Goal: Task Accomplishment & Management: Use online tool/utility

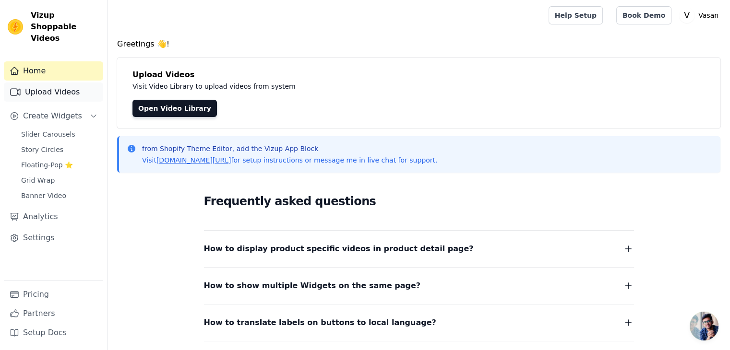
click at [97, 83] on link "Upload Videos" at bounding box center [53, 92] width 99 height 19
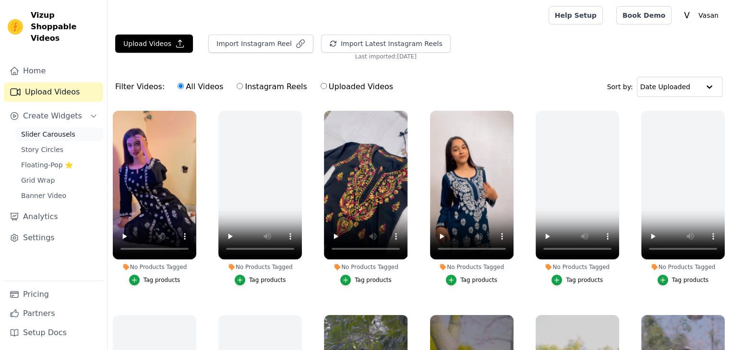
click at [73, 128] on link "Slider Carousels" at bounding box center [59, 134] width 88 height 13
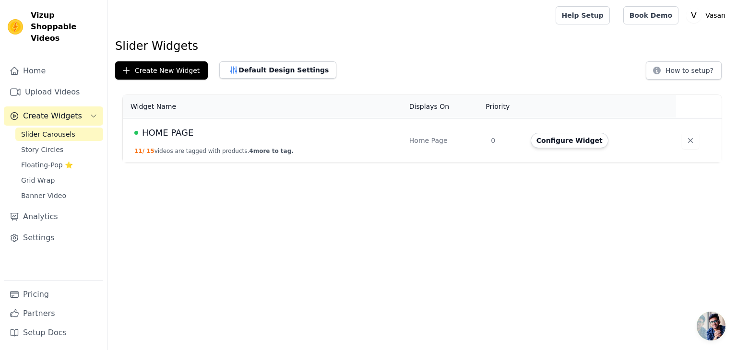
click at [167, 131] on span "HOME PAGE" at bounding box center [167, 132] width 51 height 13
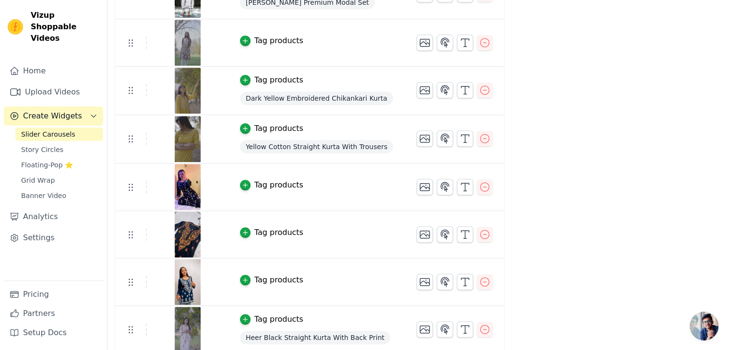
scroll to position [486, 0]
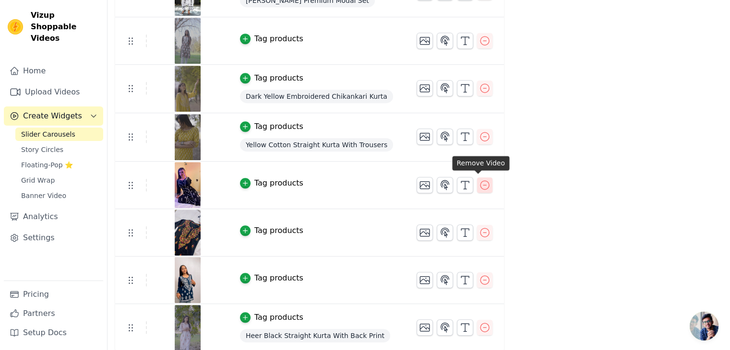
click at [479, 186] on icon "button" at bounding box center [485, 185] width 12 height 12
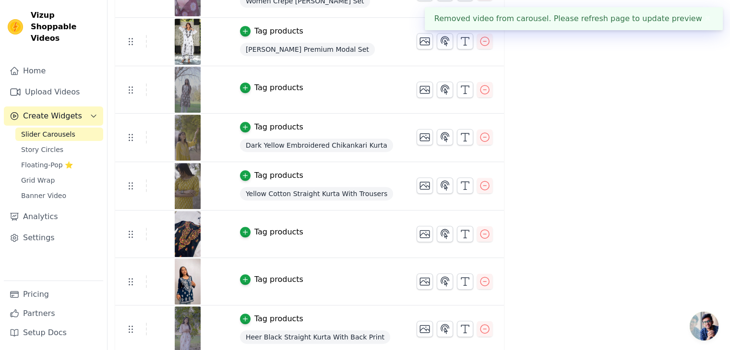
scroll to position [439, 0]
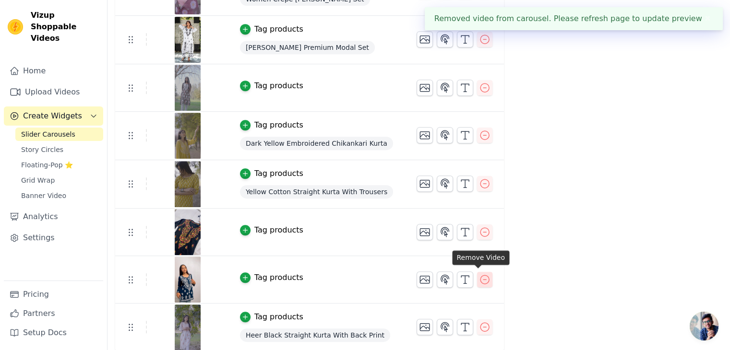
click at [479, 281] on icon "button" at bounding box center [485, 280] width 12 height 12
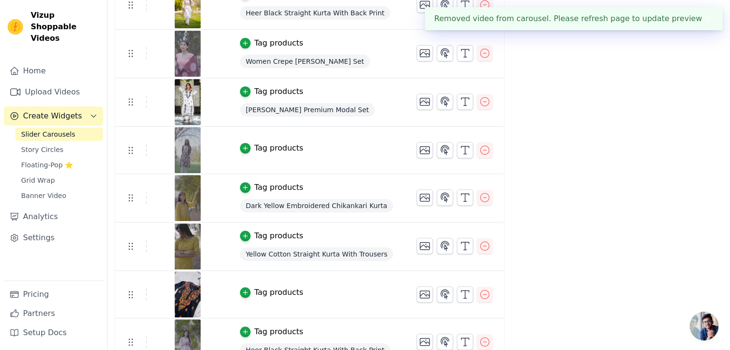
scroll to position [392, 0]
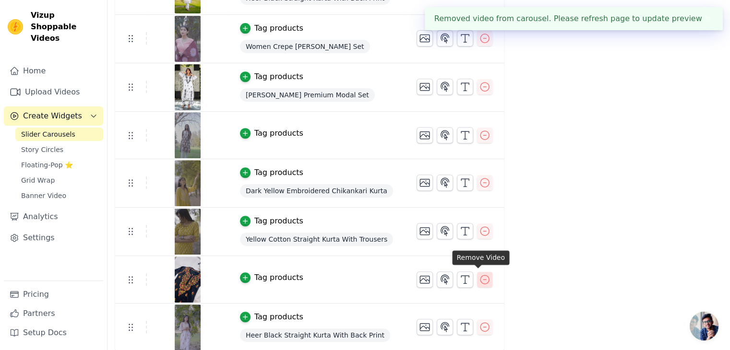
click at [479, 277] on icon "button" at bounding box center [485, 280] width 12 height 12
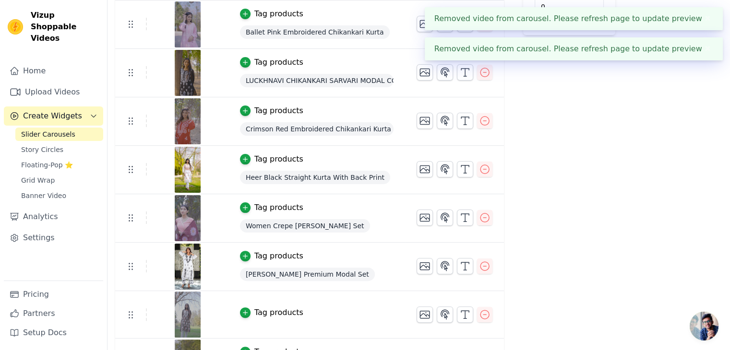
scroll to position [288, 0]
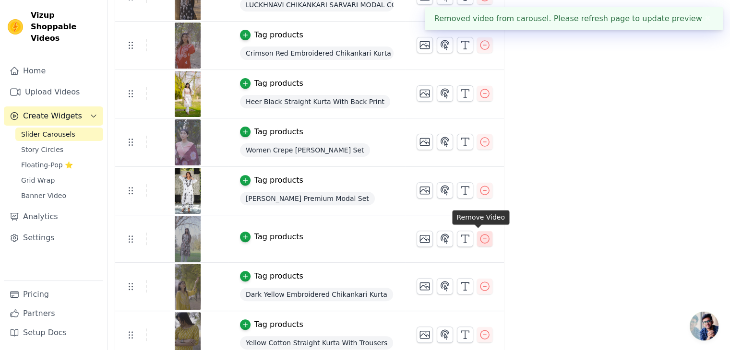
click at [479, 240] on icon "button" at bounding box center [485, 239] width 12 height 12
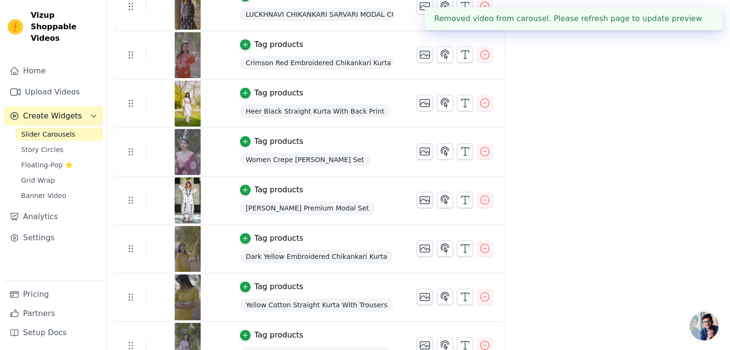
scroll to position [297, 0]
